Goal: Information Seeking & Learning: Learn about a topic

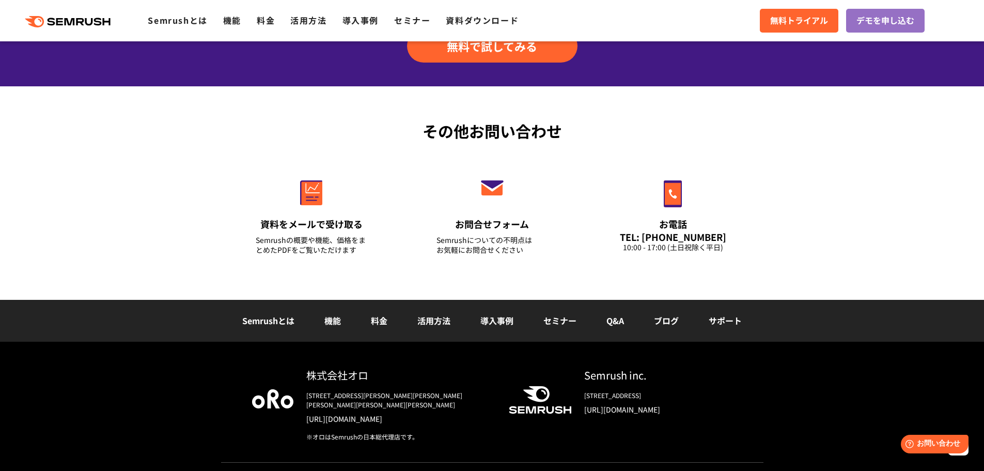
scroll to position [3615, 0]
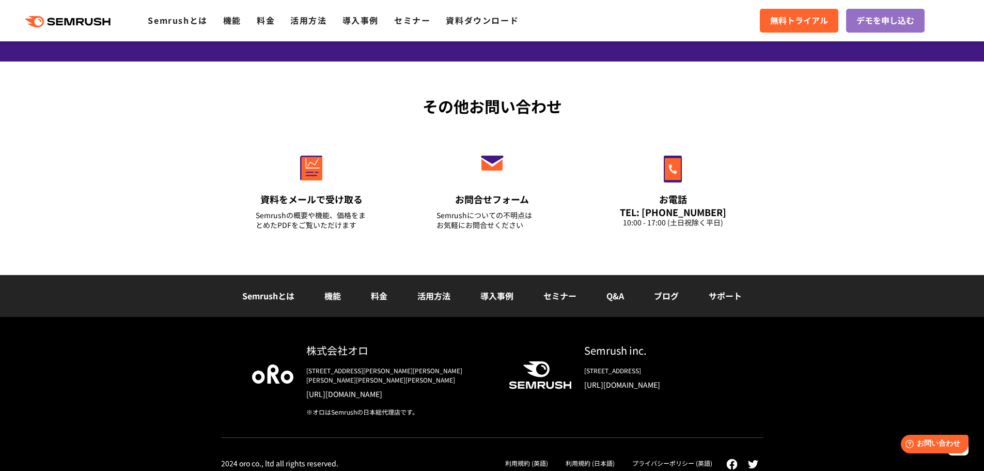
click at [430, 295] on link "活用方法" at bounding box center [433, 295] width 33 height 12
click at [387, 296] on link "料金" at bounding box center [379, 295] width 17 height 12
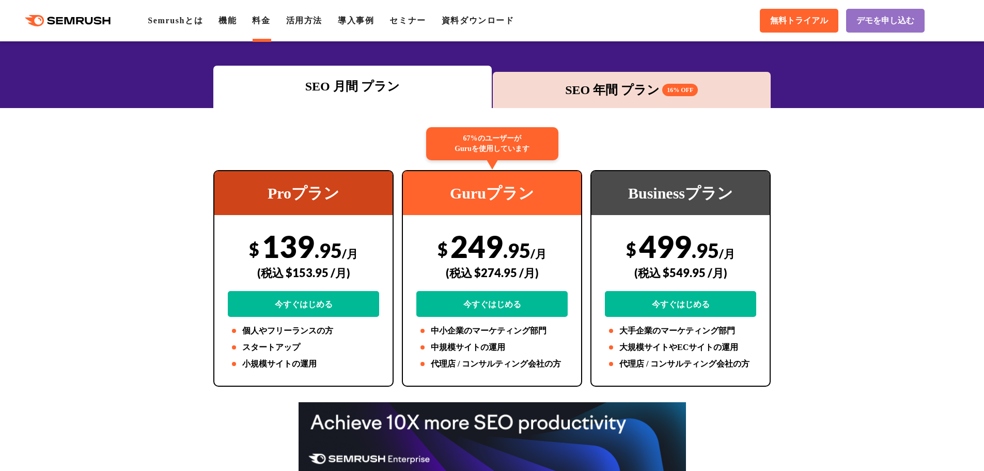
scroll to position [155, 0]
